Goal: Transaction & Acquisition: Purchase product/service

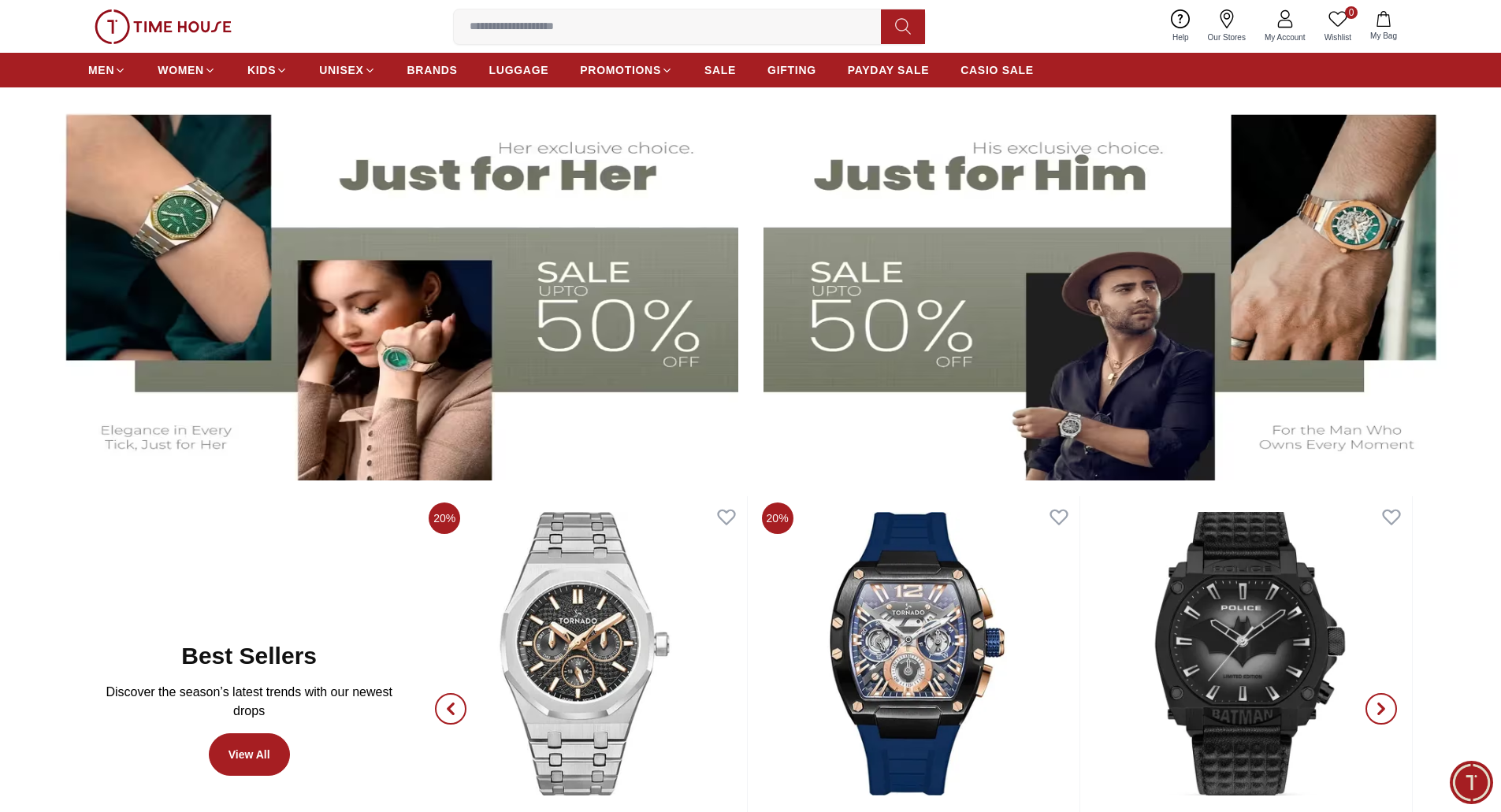
click at [458, 282] on img at bounding box center [388, 286] width 700 height 390
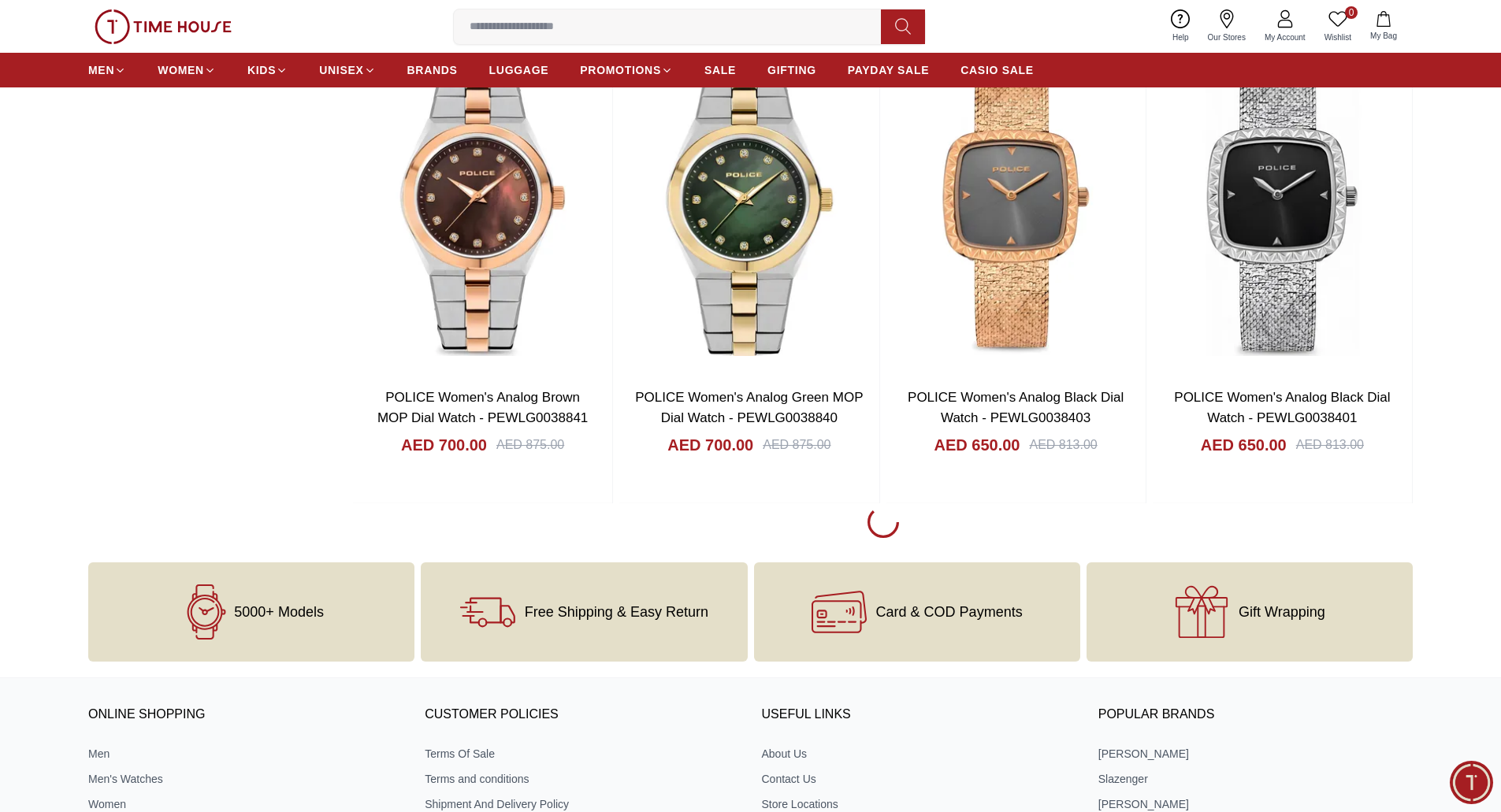
scroll to position [2420, 0]
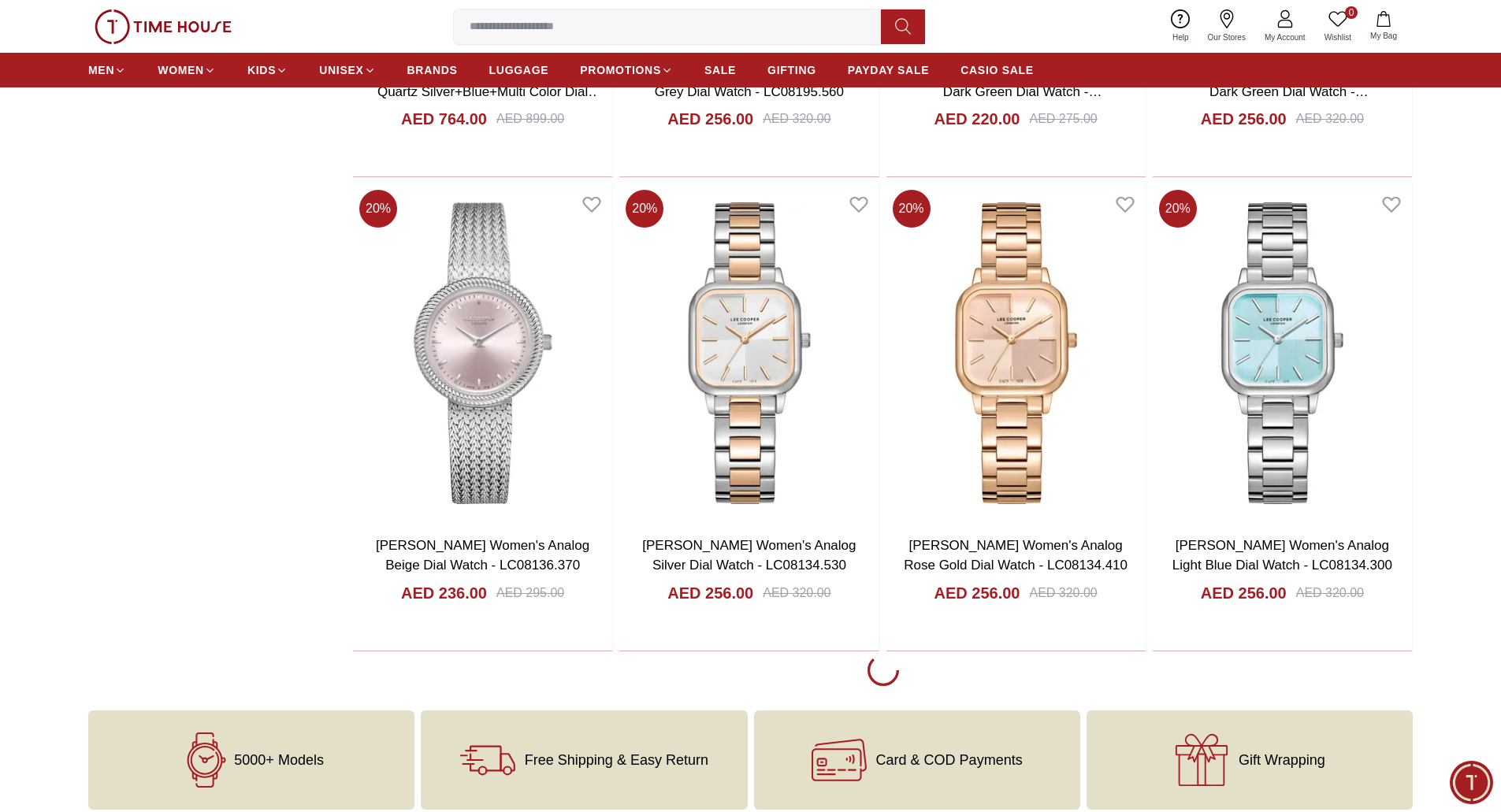
scroll to position [4783, 0]
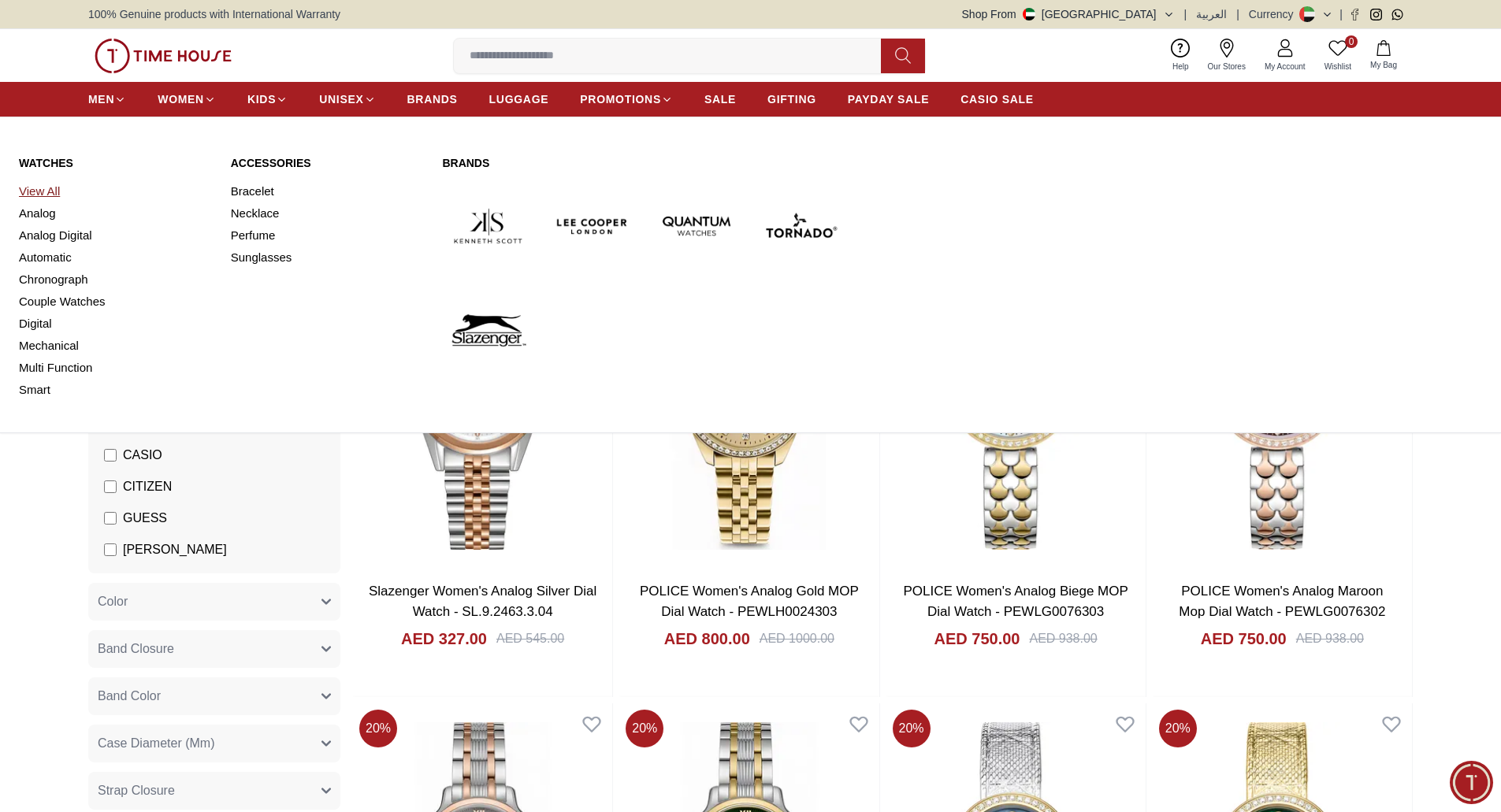
click at [49, 194] on link "View All" at bounding box center [116, 191] width 193 height 22
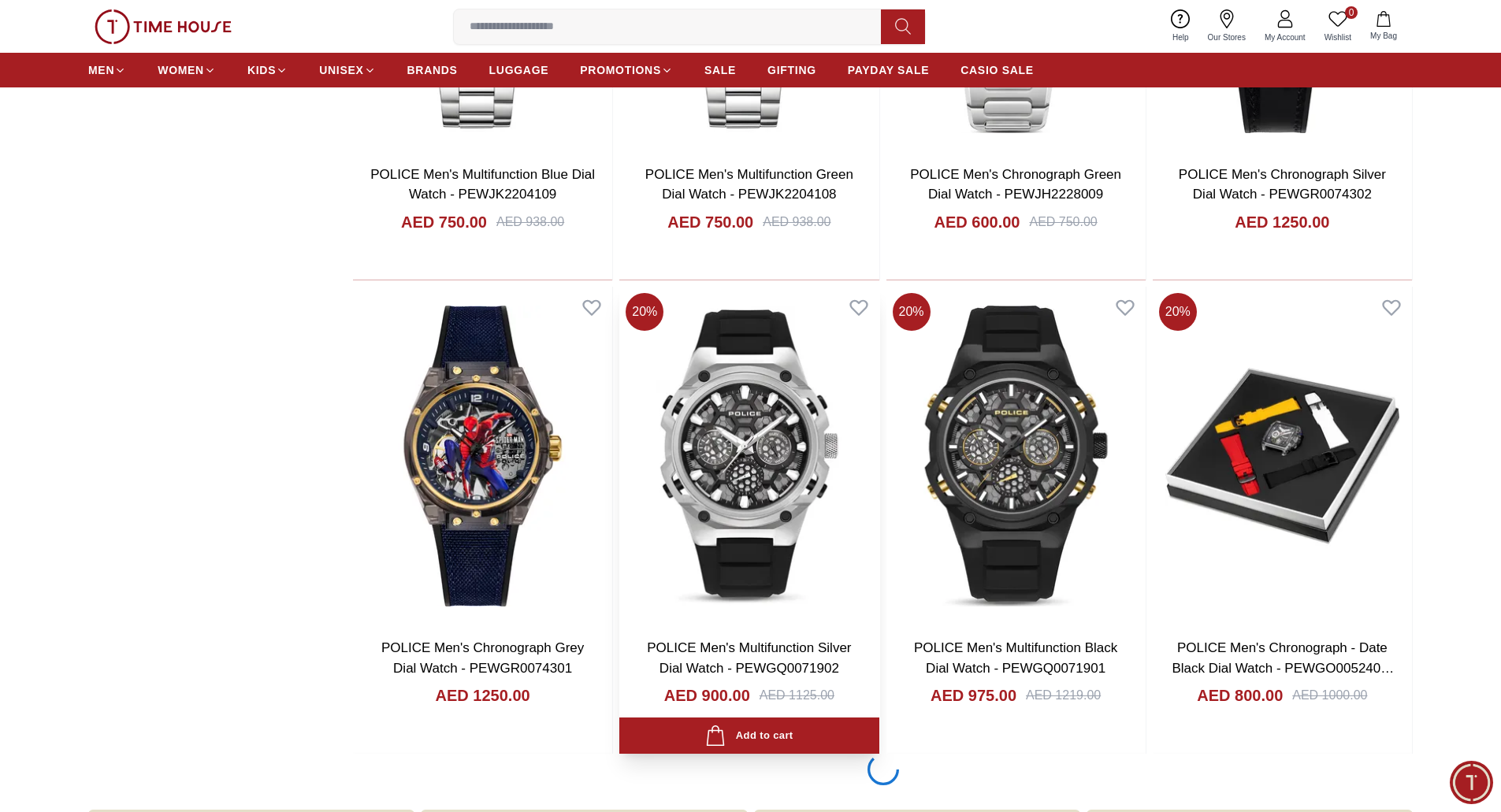
scroll to position [2048, 0]
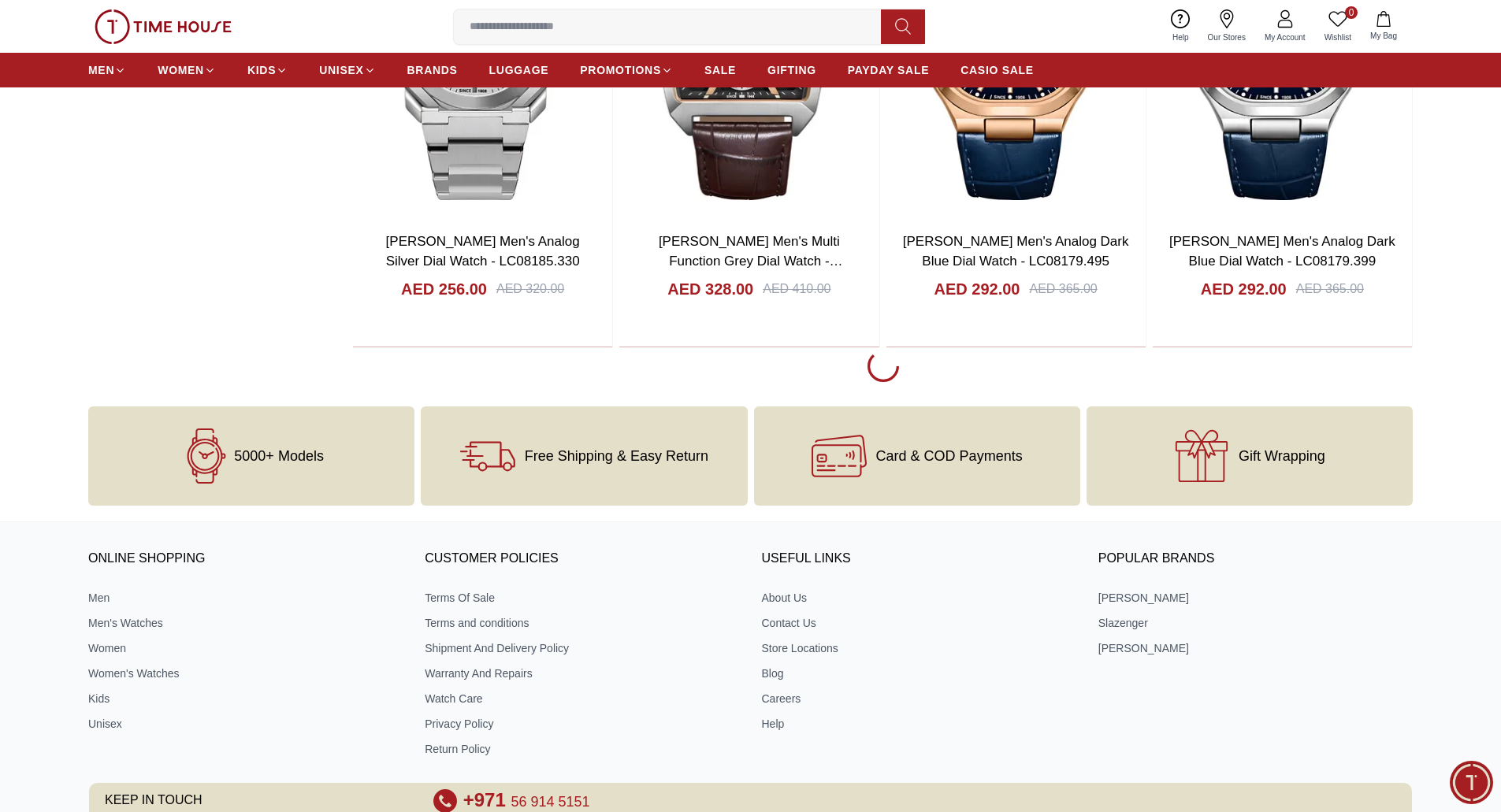
scroll to position [4648, 0]
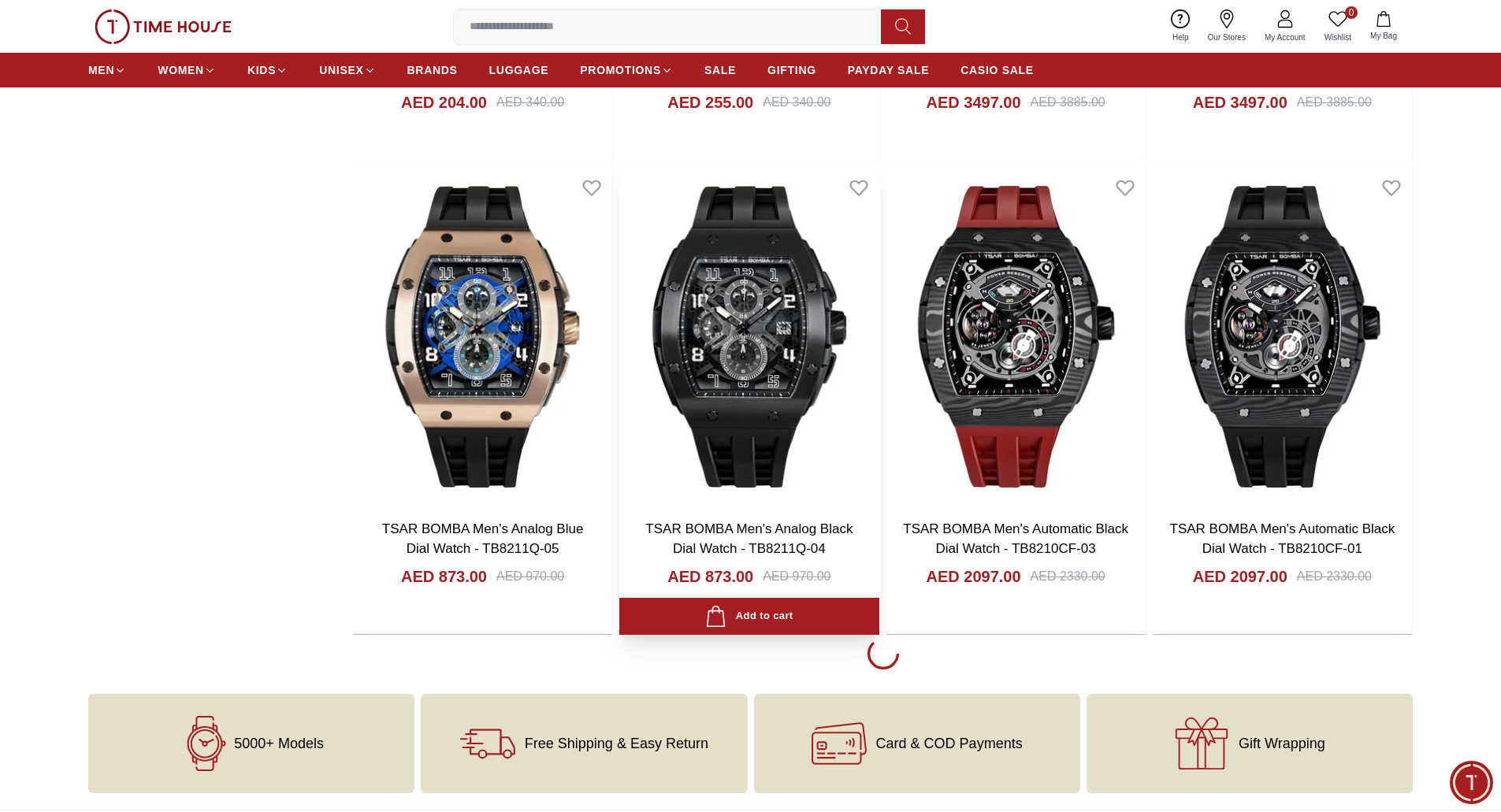
scroll to position [7158, 0]
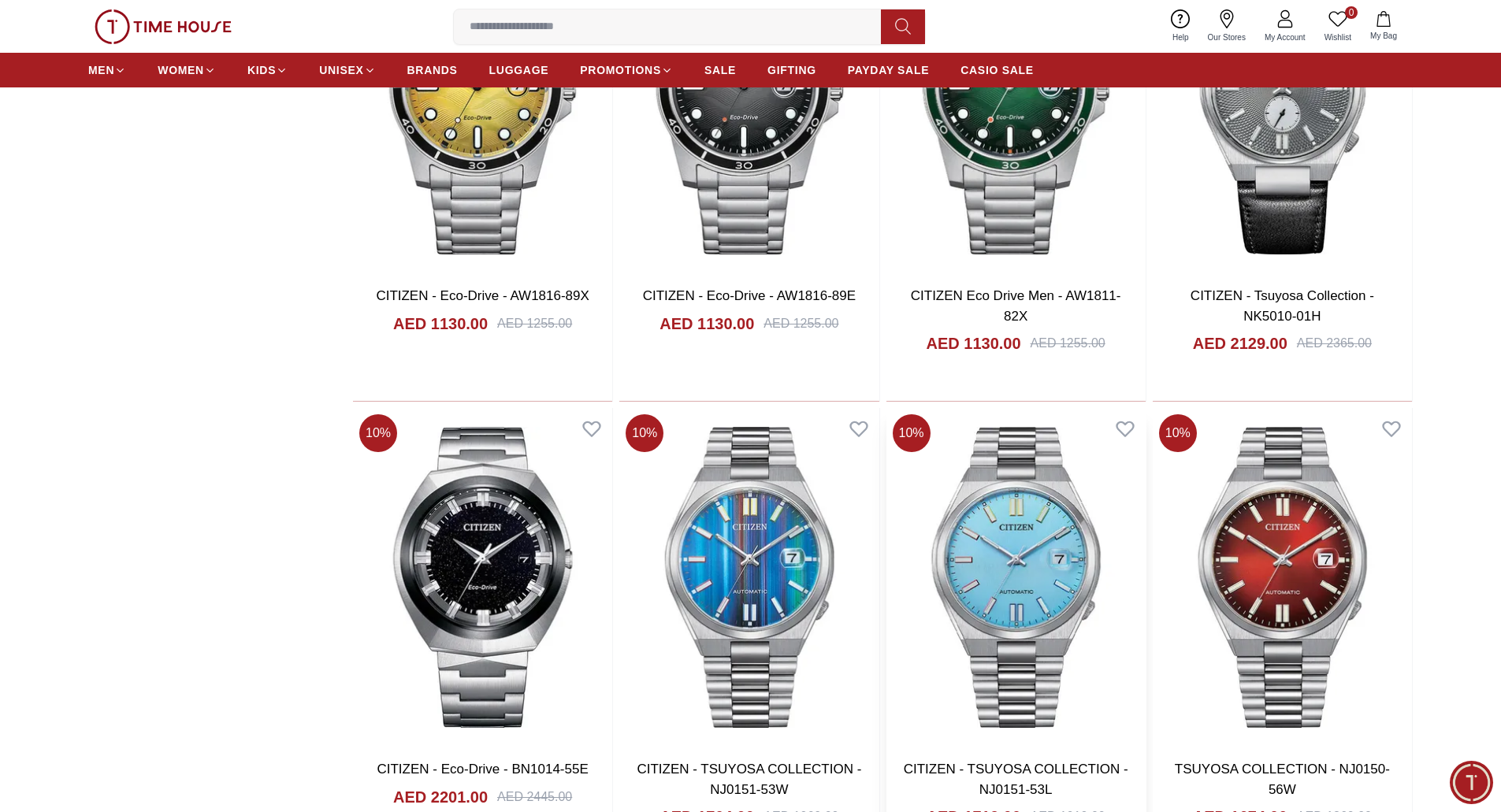
scroll to position [9925, 0]
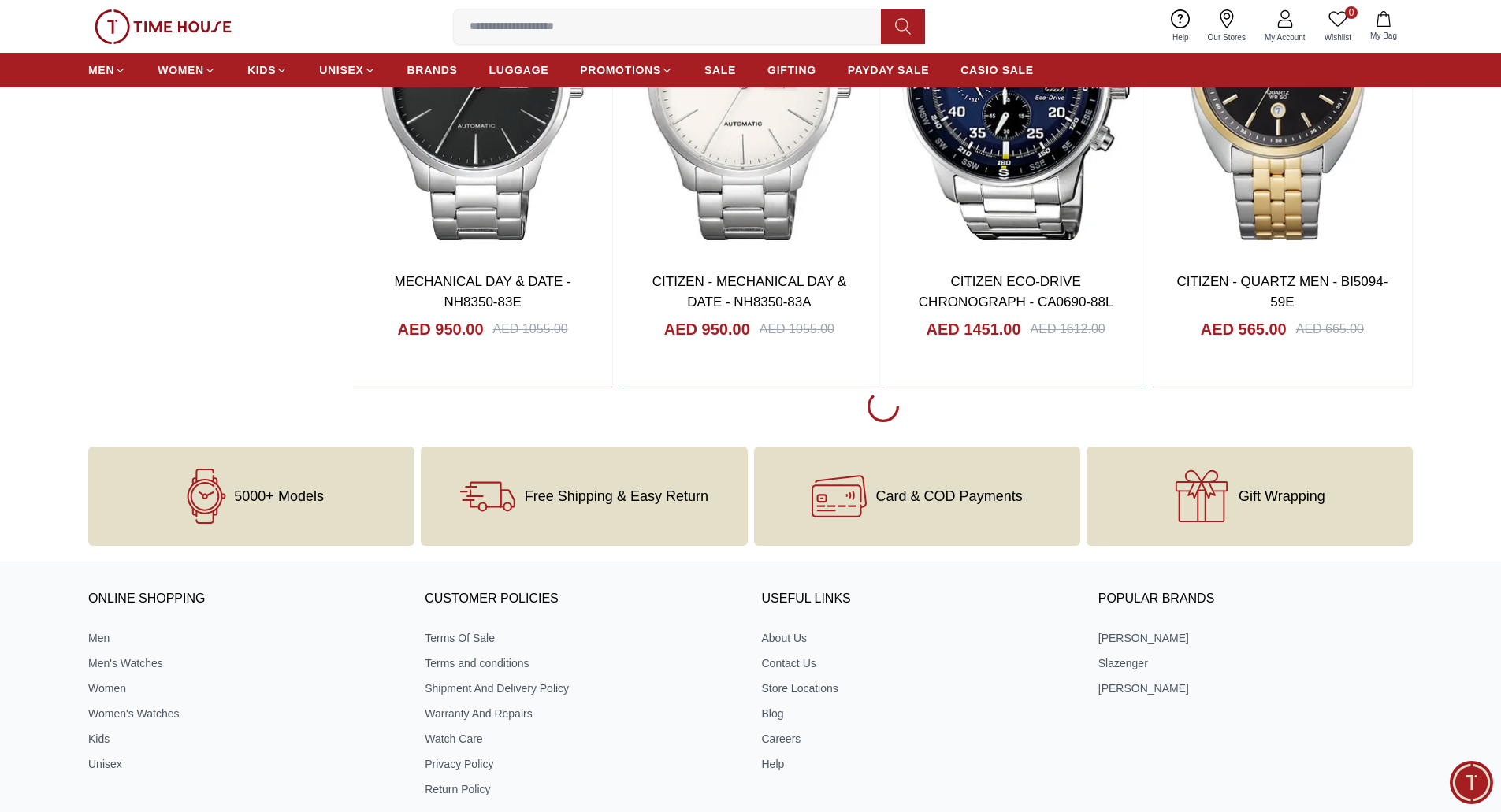
scroll to position [14244, 0]
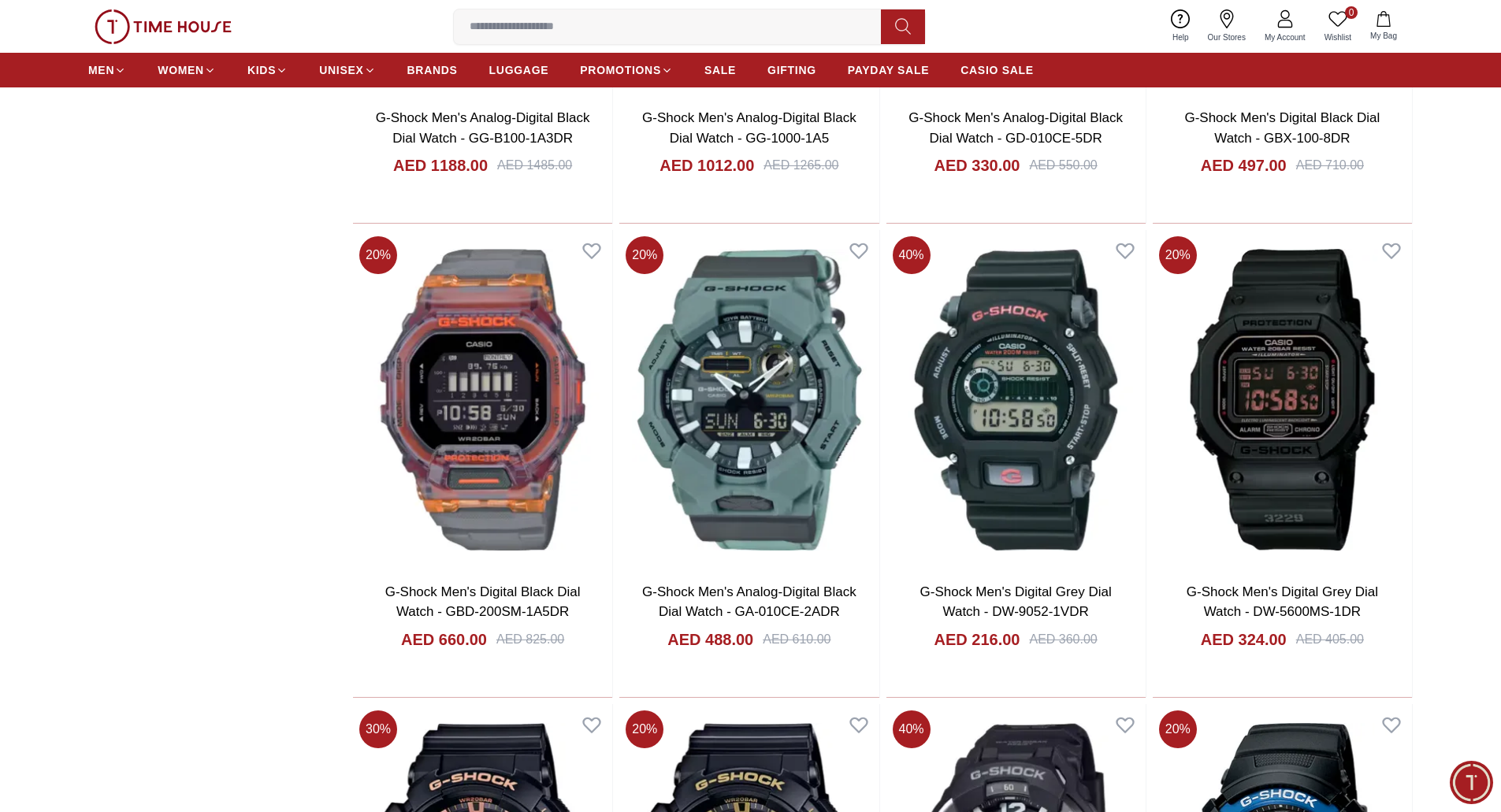
scroll to position [19601, 0]
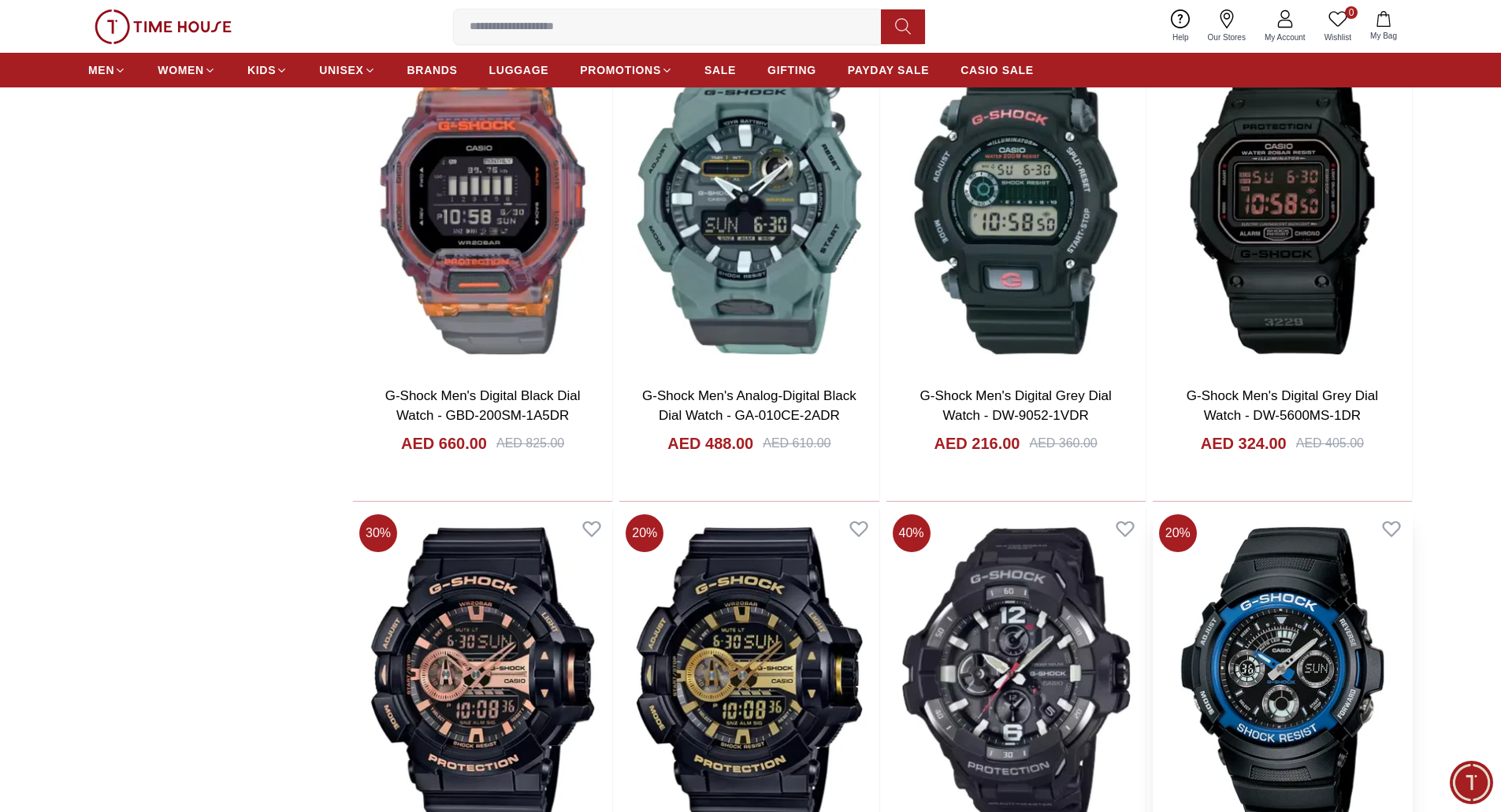
click at [1292, 661] on img at bounding box center [1282, 678] width 259 height 338
